Goal: Contribute content: Add original content to the website for others to see

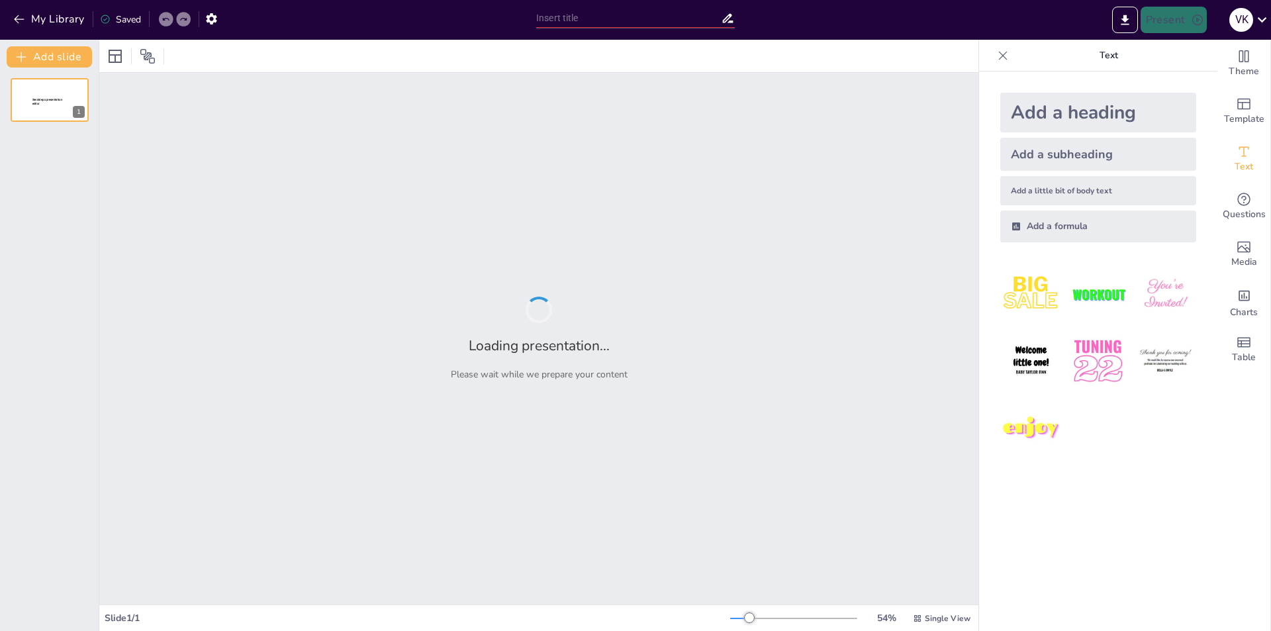
type input "The Role of English Proficiency in [GEOGRAPHIC_DATA]'s Global Integration"
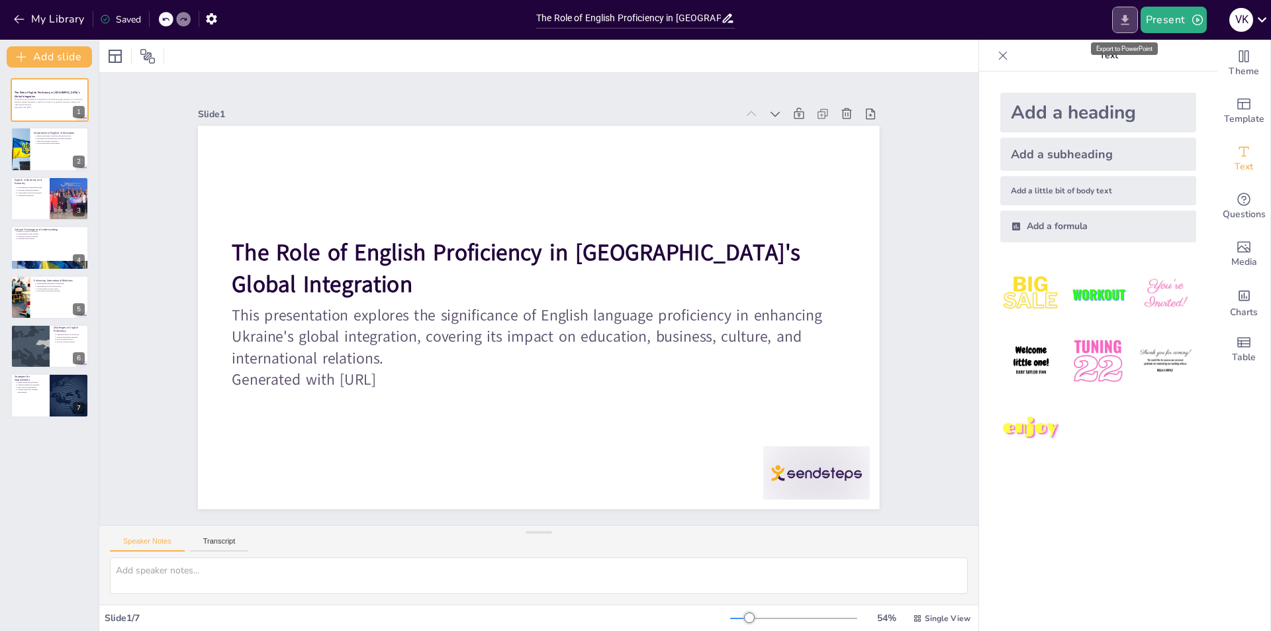
click at [1130, 19] on icon "Export to PowerPoint" at bounding box center [1125, 20] width 14 height 14
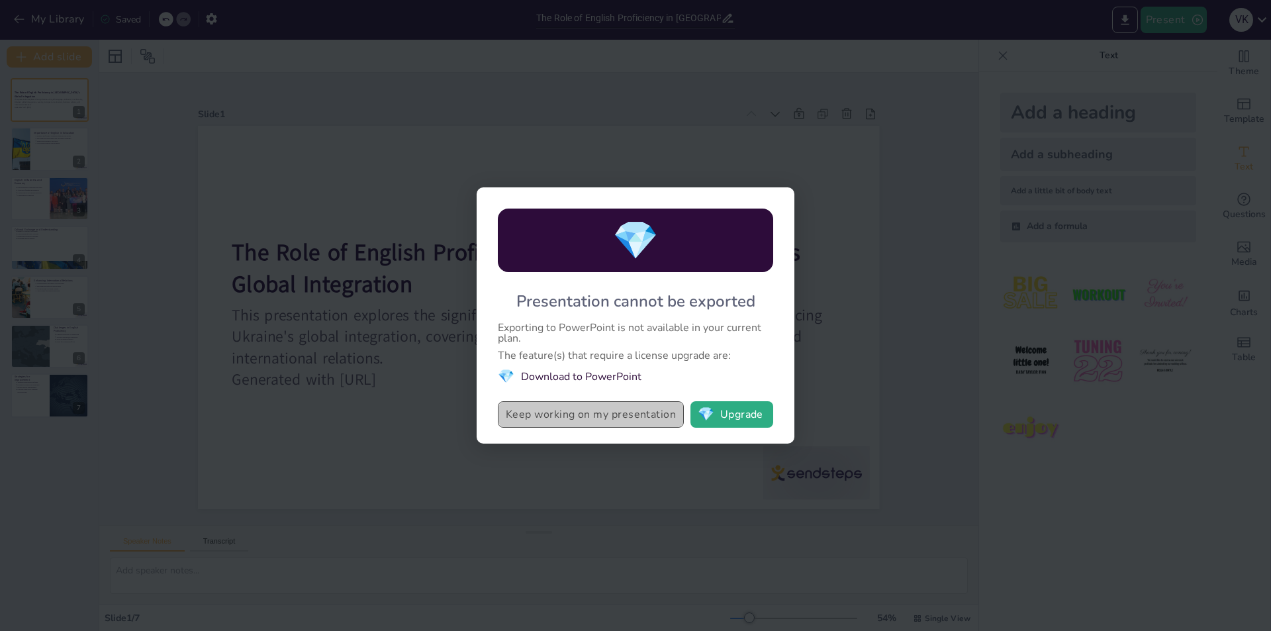
click at [623, 410] on button "Keep working on my presentation" at bounding box center [591, 414] width 186 height 26
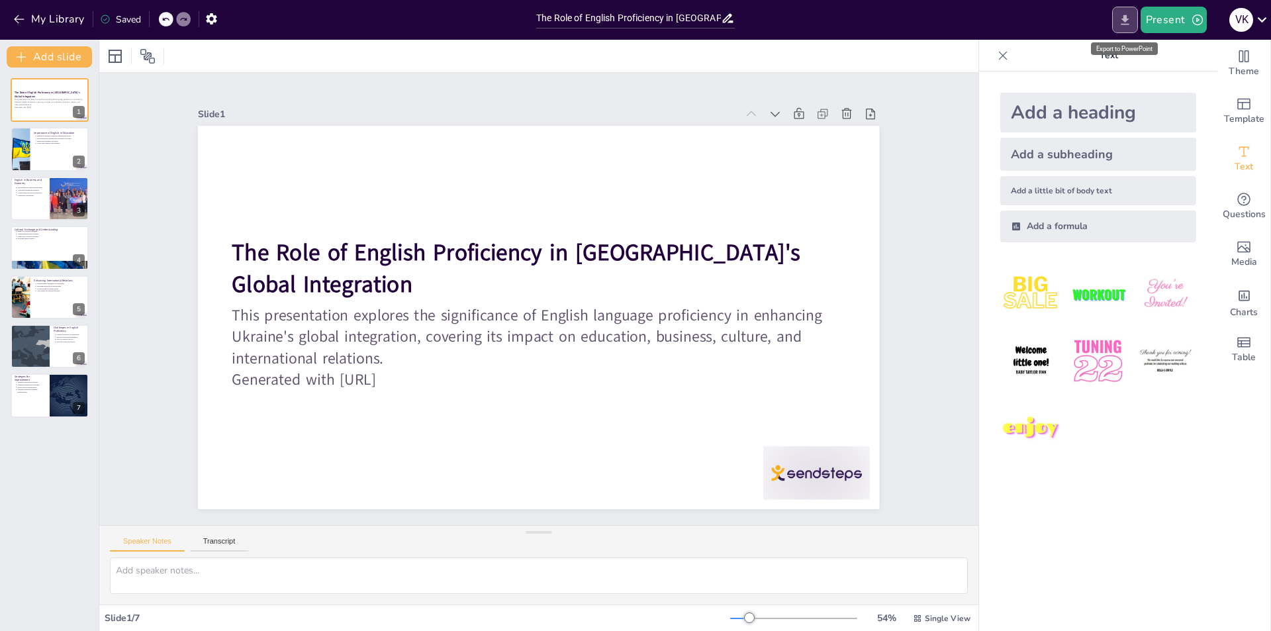
click at [1124, 14] on icon "Export to PowerPoint" at bounding box center [1125, 20] width 14 height 14
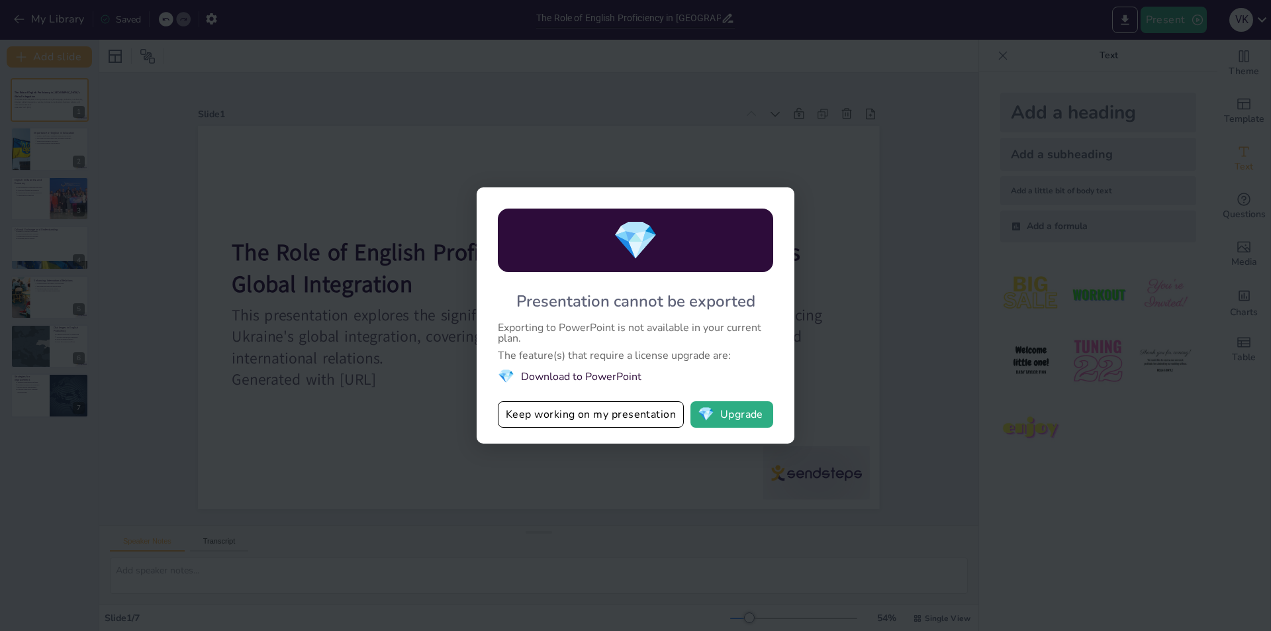
click at [1039, 231] on div "💎 Presentation cannot be exported Exporting to PowerPoint is not available in y…" at bounding box center [635, 315] width 1271 height 631
click at [614, 420] on button "Keep working on my presentation" at bounding box center [591, 414] width 186 height 26
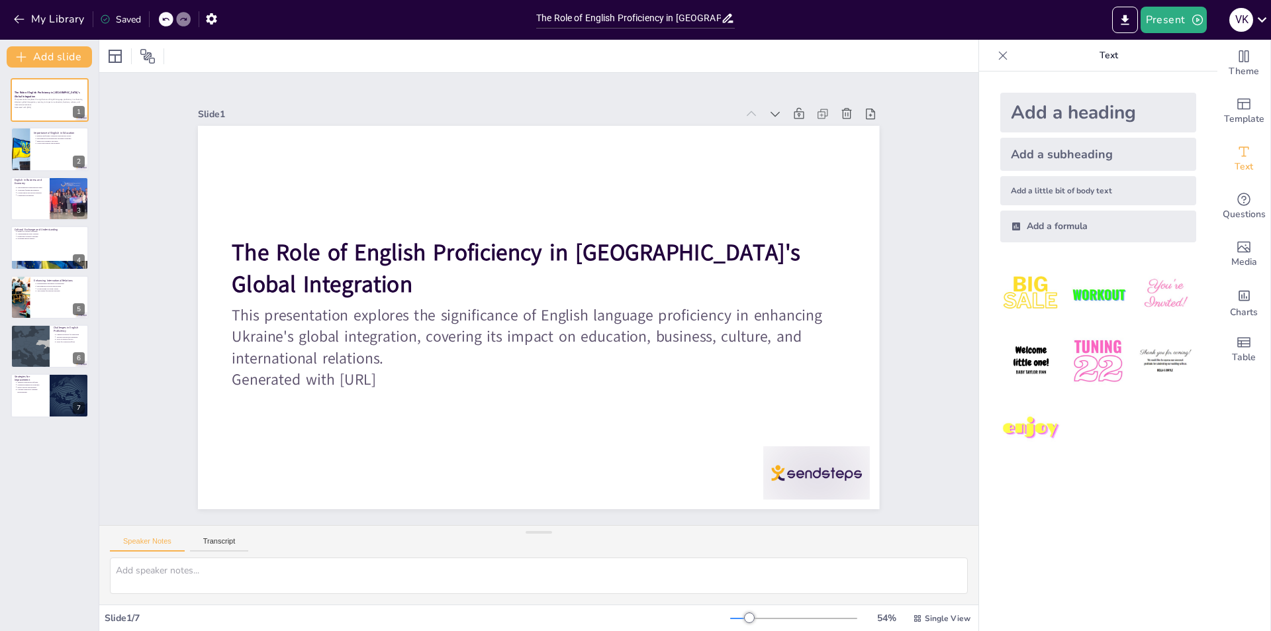
click at [128, 17] on div "Saved" at bounding box center [120, 19] width 41 height 13
click at [216, 20] on icon "button" at bounding box center [211, 18] width 11 height 11
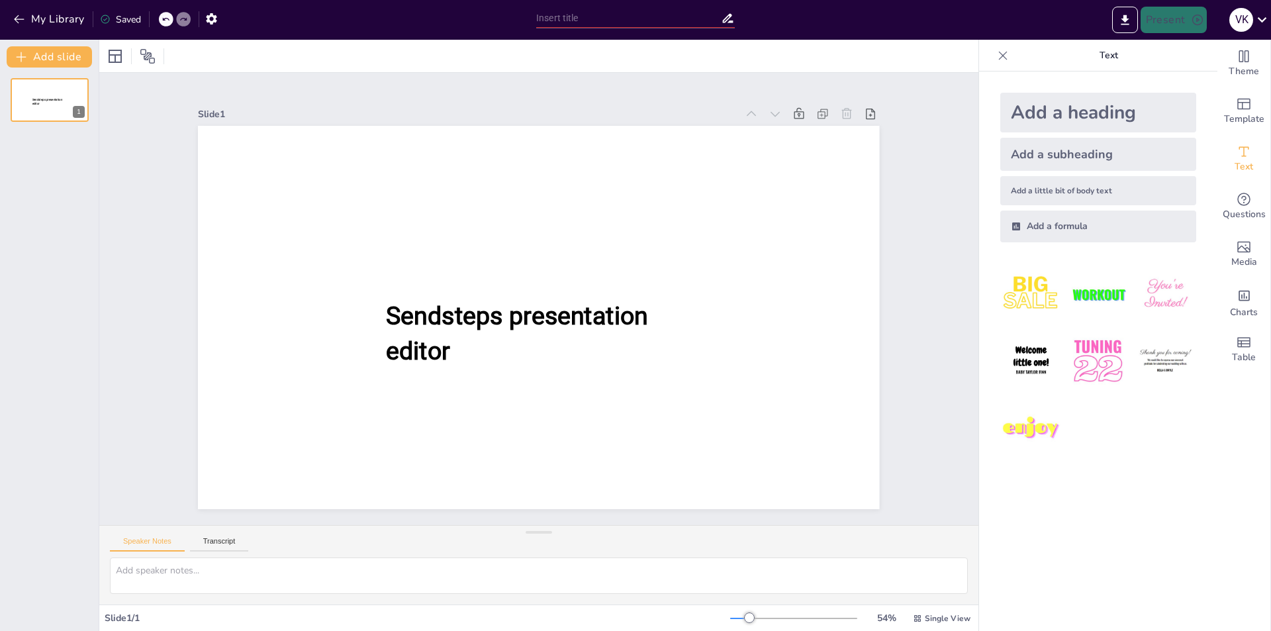
type input "The Role of English Proficiency in [GEOGRAPHIC_DATA]'s Global Integration"
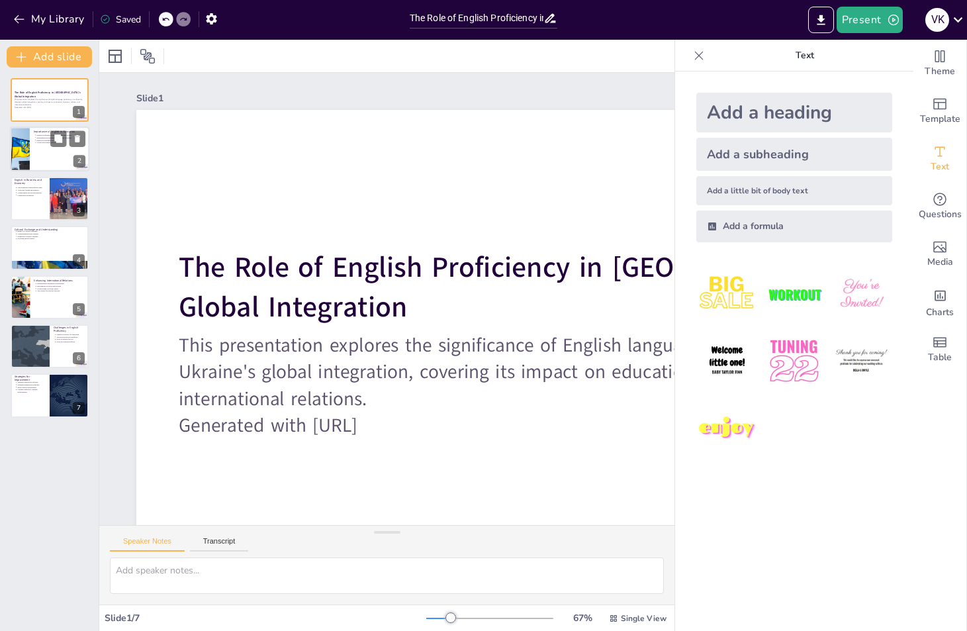
click at [43, 144] on p "Global networking opportunities" at bounding box center [61, 143] width 49 height 3
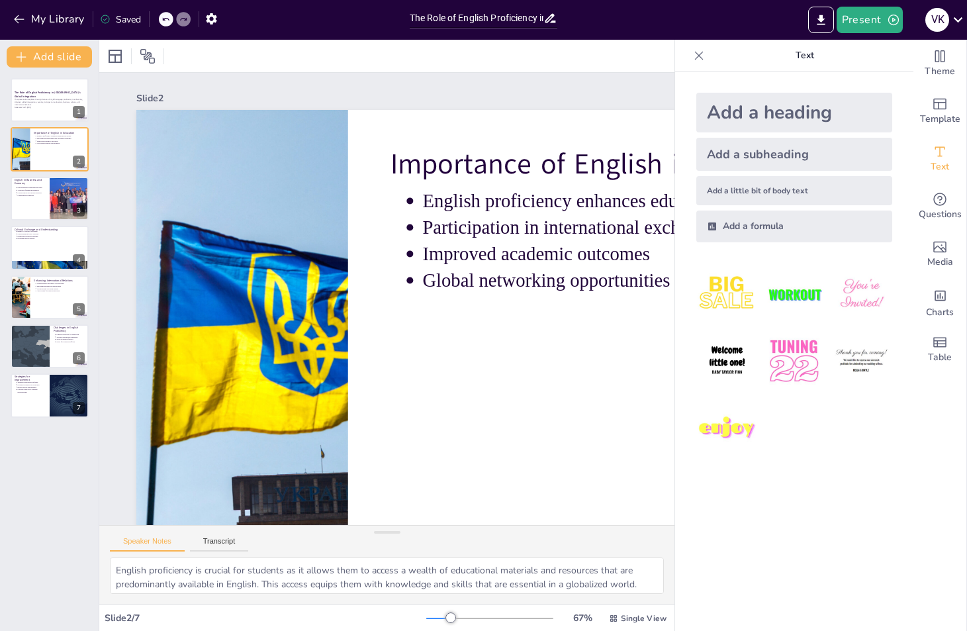
click at [697, 52] on div at bounding box center [698, 55] width 21 height 21
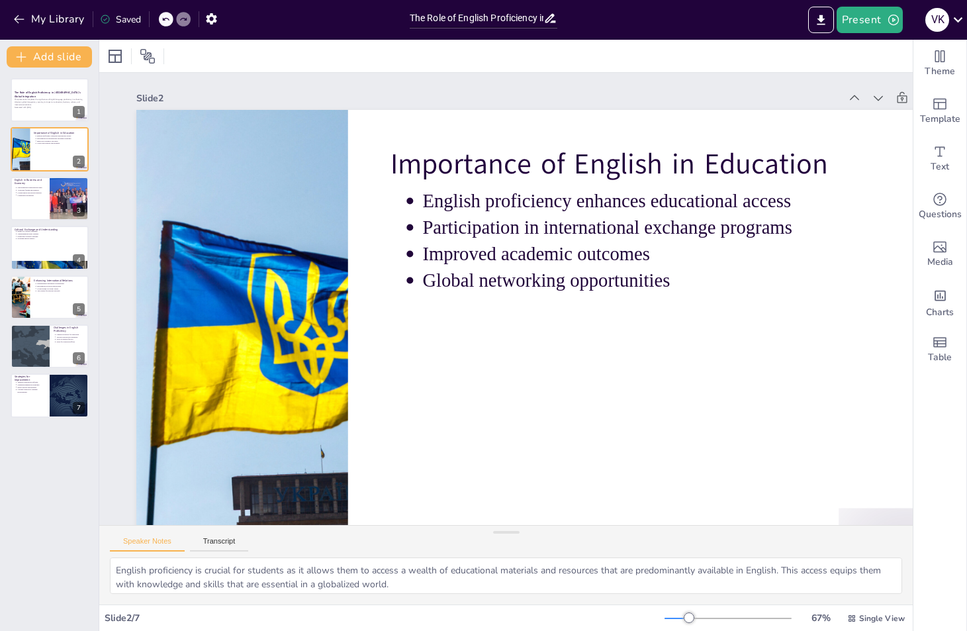
drag, startPoint x: 273, startPoint y: 52, endPoint x: 246, endPoint y: 48, distance: 28.1
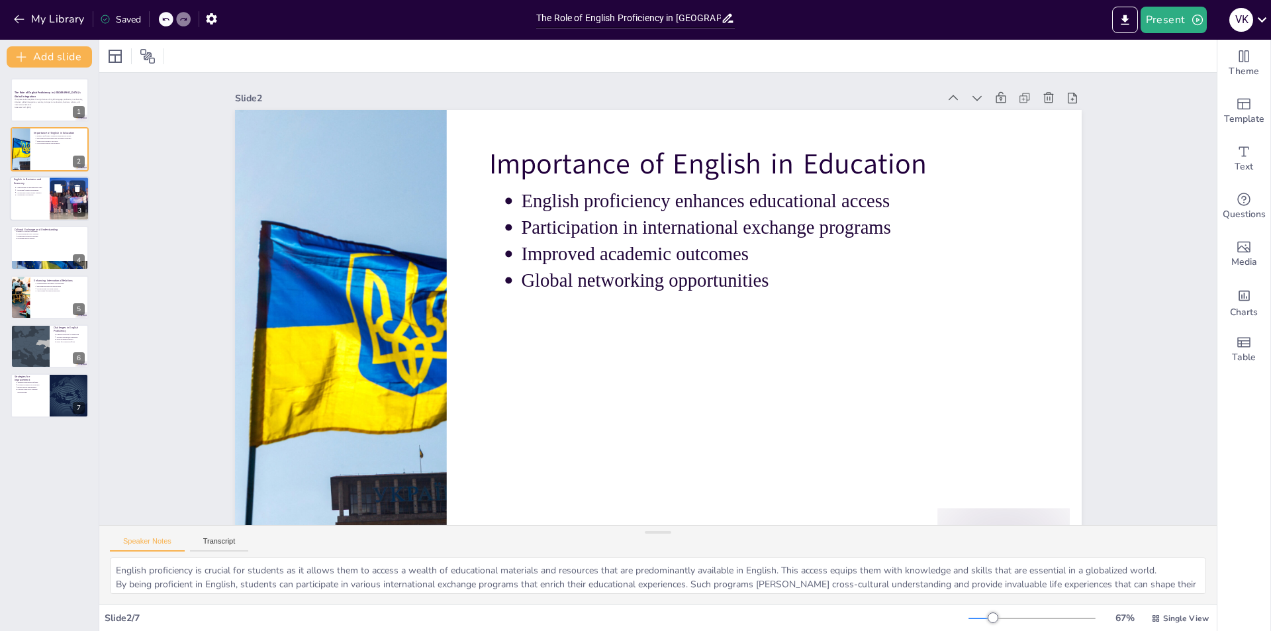
click at [36, 206] on div at bounding box center [49, 198] width 79 height 45
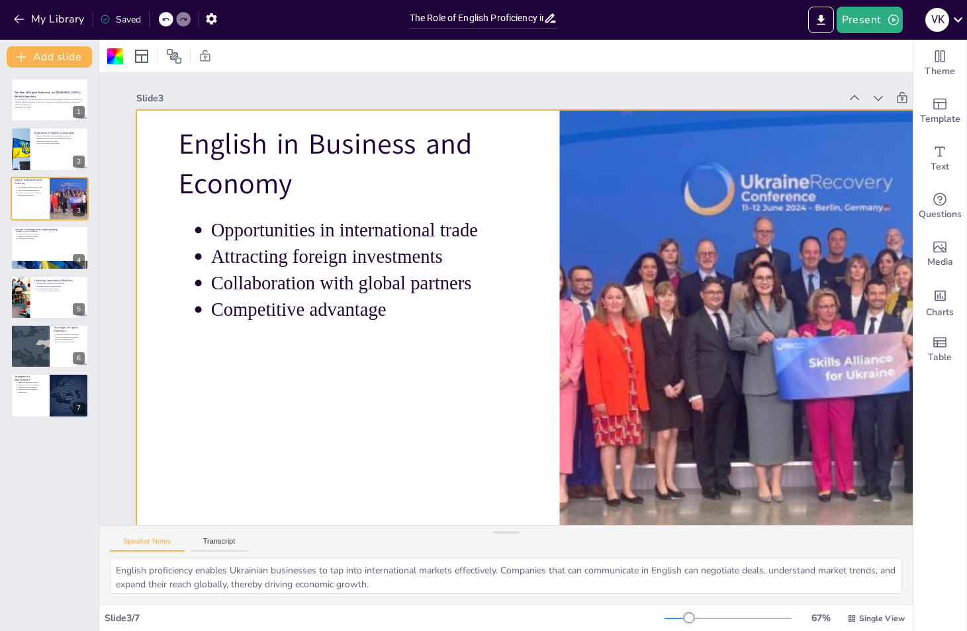
click at [43, 224] on div "The Role of English Proficiency in [GEOGRAPHIC_DATA]'s Global Integration This …" at bounding box center [49, 247] width 99 height 339
click at [36, 241] on div at bounding box center [49, 247] width 79 height 45
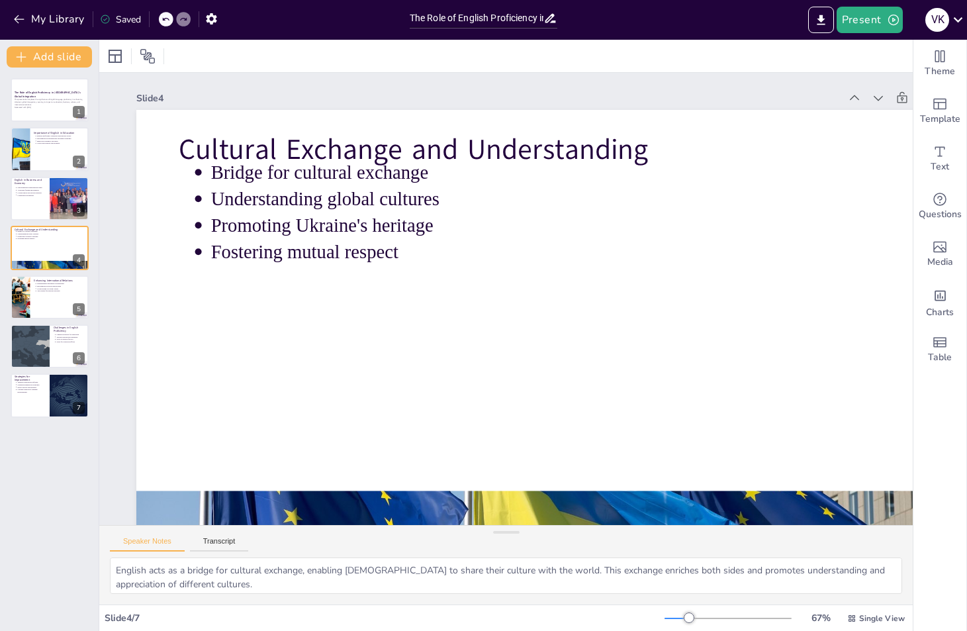
click at [291, 87] on div "Slide 1 The Role of English Proficiency in [GEOGRAPHIC_DATA]'s Global Integrati…" at bounding box center [559, 329] width 846 height 513
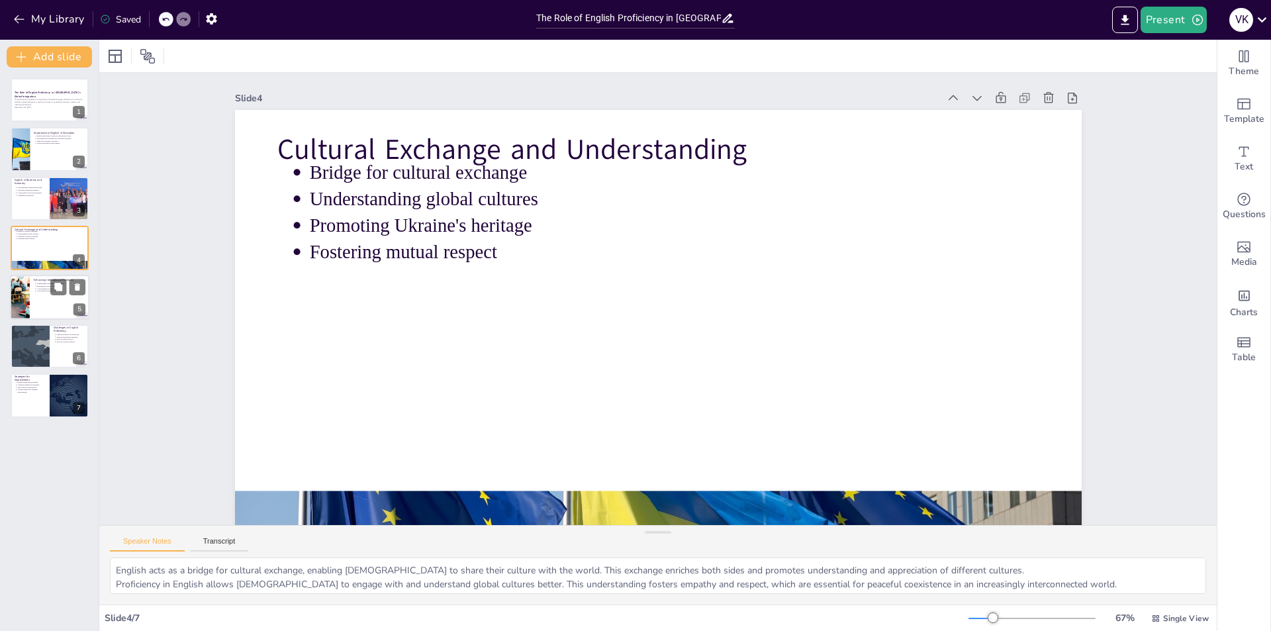
click at [30, 312] on div at bounding box center [49, 297] width 79 height 45
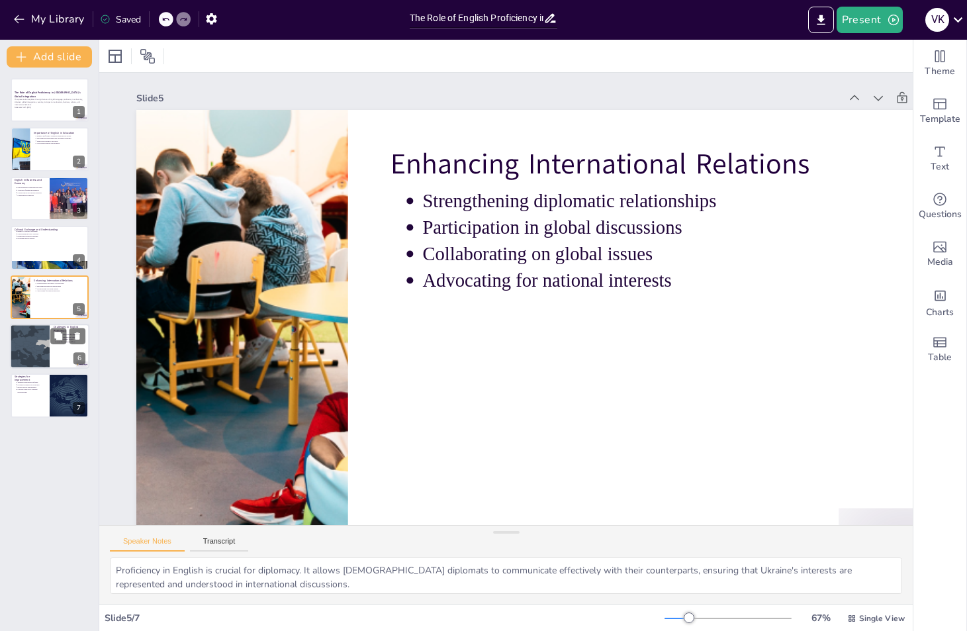
click at [65, 349] on div at bounding box center [49, 346] width 79 height 45
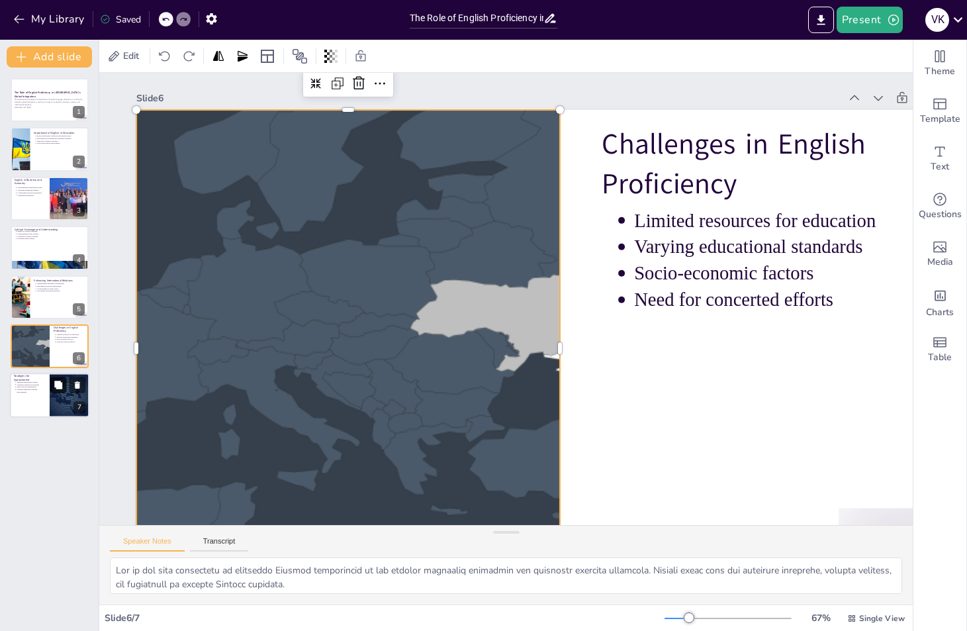
drag, startPoint x: 553, startPoint y: 60, endPoint x: 54, endPoint y: 383, distance: 594.4
click at [54, 383] on icon at bounding box center [58, 385] width 9 height 9
type textarea "Implementing targeted educational reforms is crucial for improving English prof…"
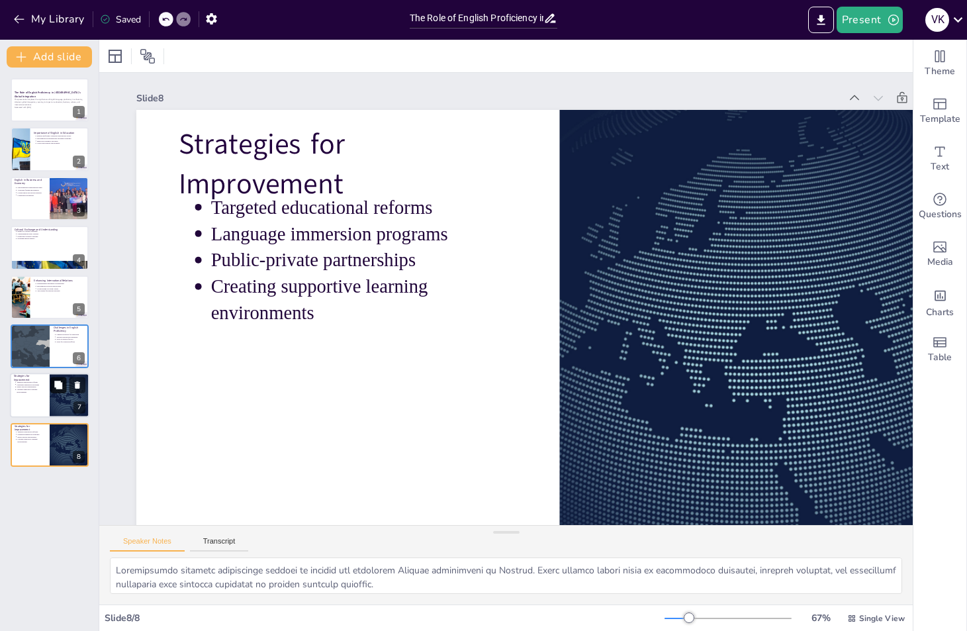
scroll to position [49, 0]
